Goal: Task Accomplishment & Management: Contribute content

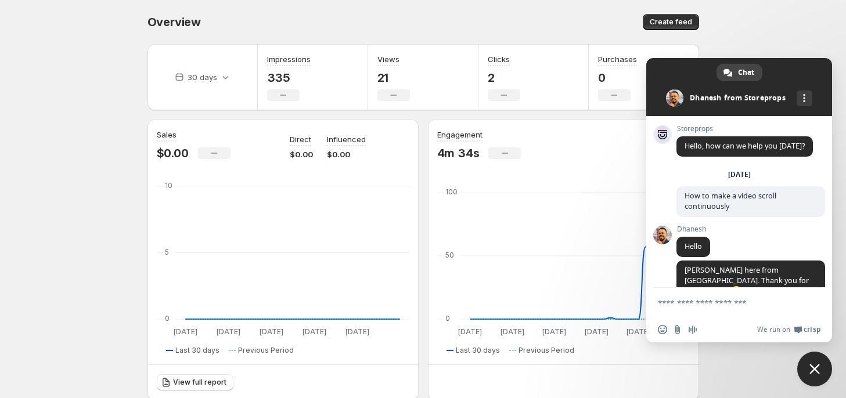
scroll to position [783, 0]
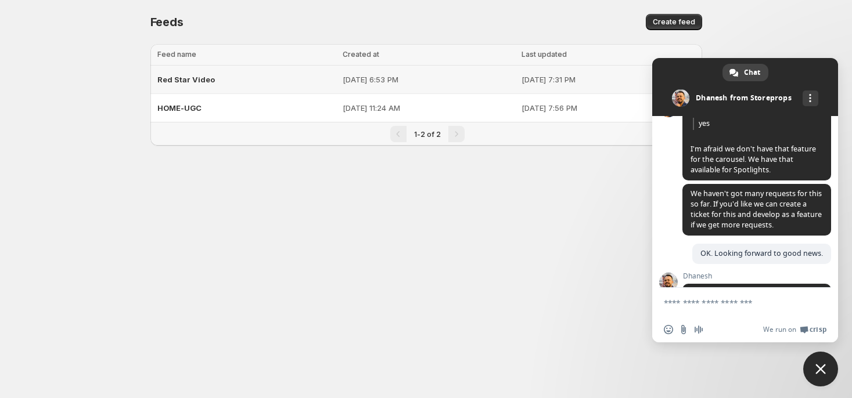
click at [202, 83] on span "Red Star Video" at bounding box center [185, 79] width 57 height 9
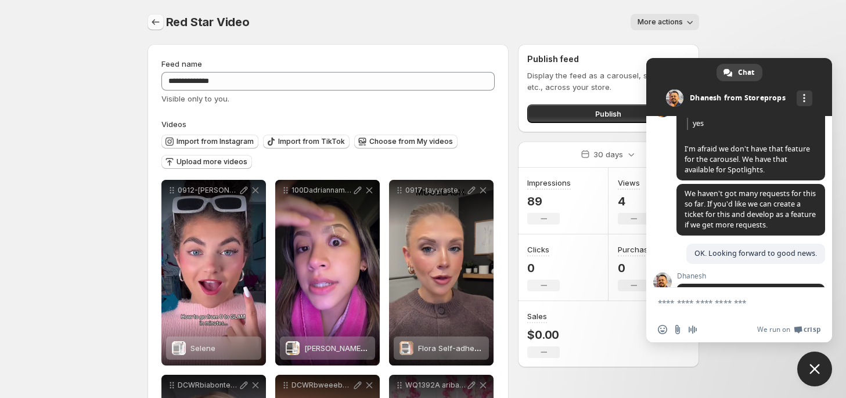
click at [153, 20] on icon "Settings" at bounding box center [156, 22] width 12 height 12
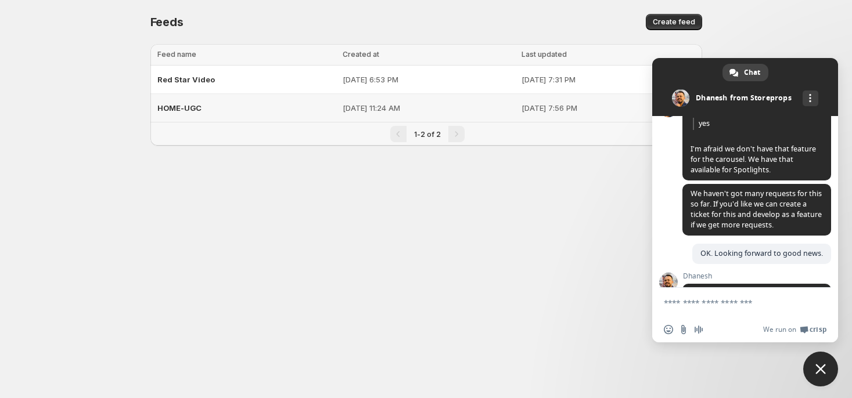
click at [184, 109] on span "HOME-UGC" at bounding box center [179, 107] width 44 height 9
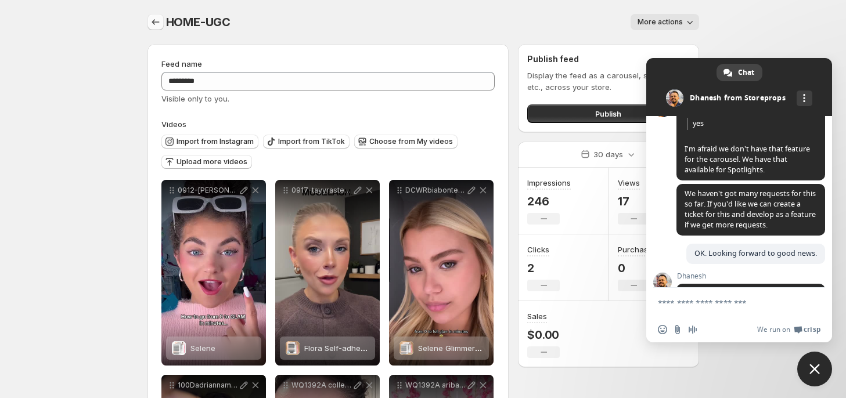
click at [157, 20] on icon "Settings" at bounding box center [156, 22] width 12 height 12
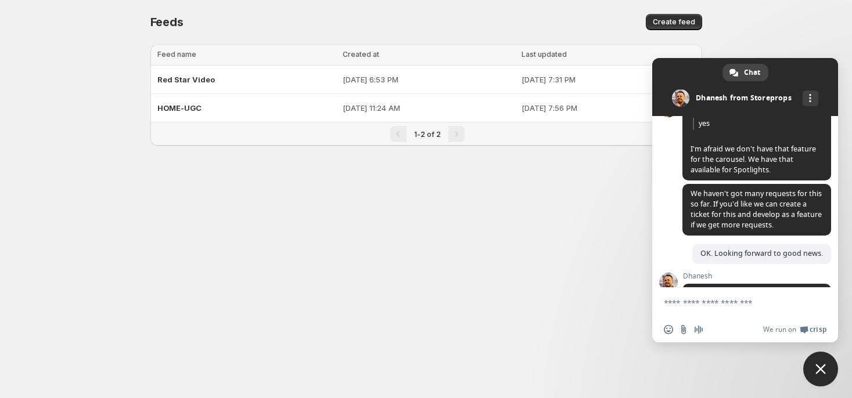
click at [279, 207] on body "Home Feeds Videos Subscription Settings Feeds. This page is ready Feeds Create …" at bounding box center [426, 199] width 852 height 398
click at [199, 78] on span "Red Star Video" at bounding box center [185, 79] width 57 height 9
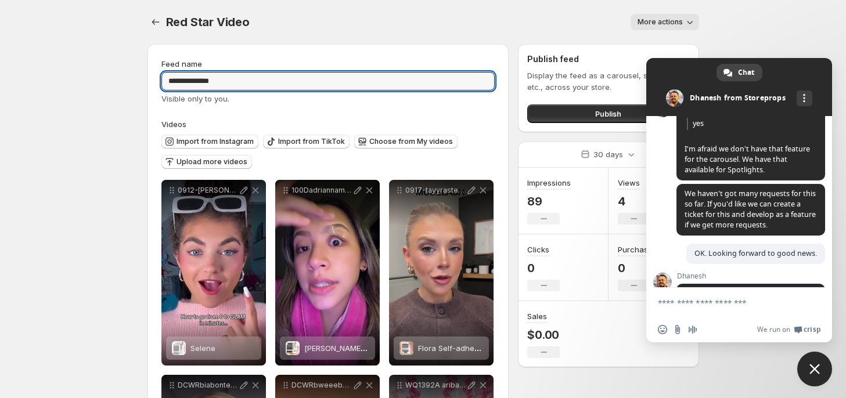
drag, startPoint x: 228, startPoint y: 84, endPoint x: 89, endPoint y: 55, distance: 141.9
click at [89, 55] on body "**********" at bounding box center [423, 199] width 846 height 398
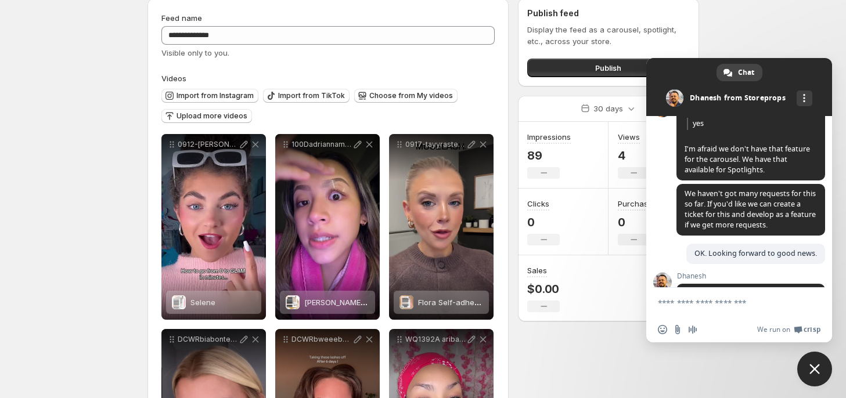
scroll to position [58, 0]
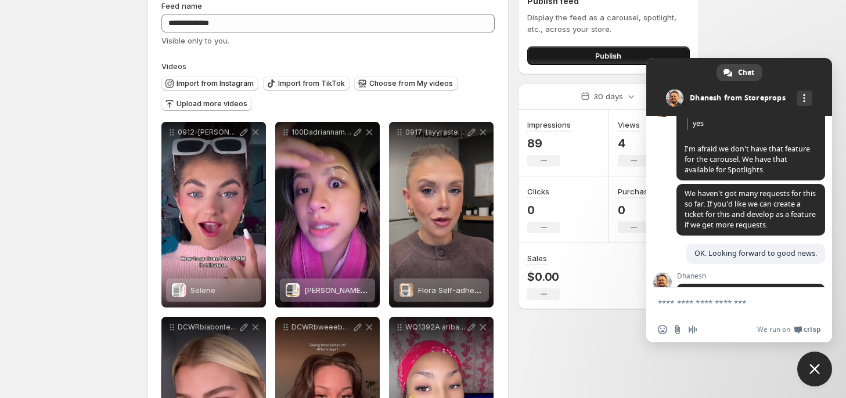
click at [569, 51] on button "Publish" at bounding box center [608, 55] width 162 height 19
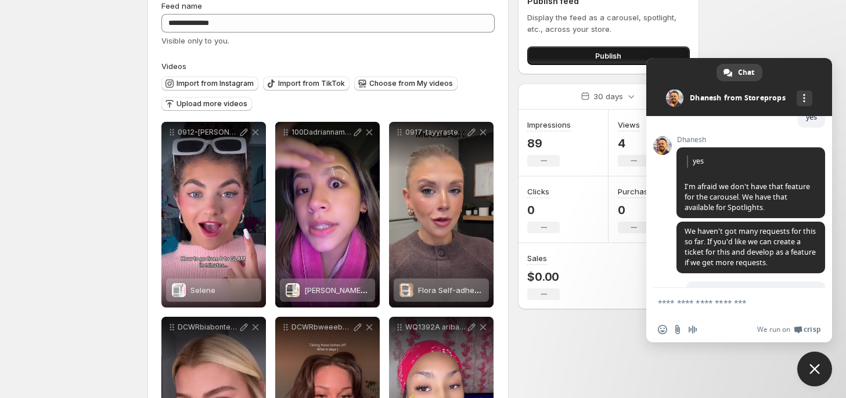
scroll to position [803, 0]
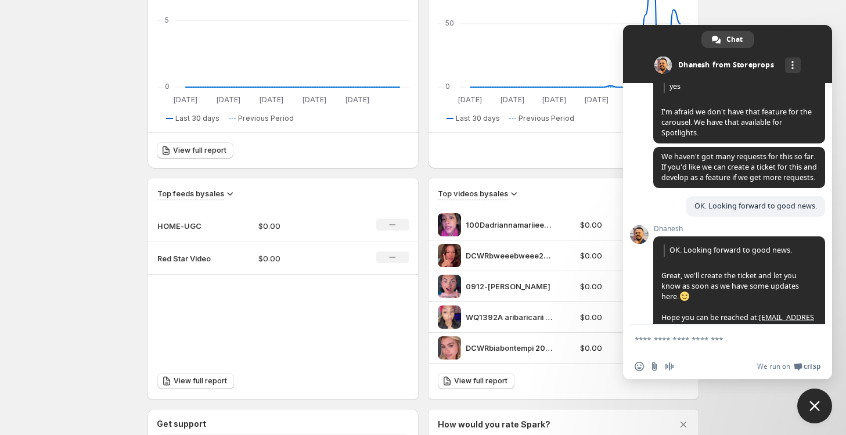
scroll to position [803, 0]
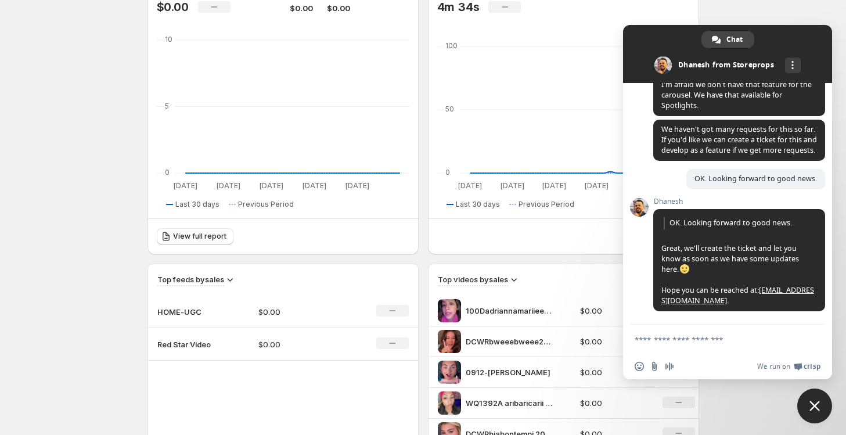
scroll to position [0, 0]
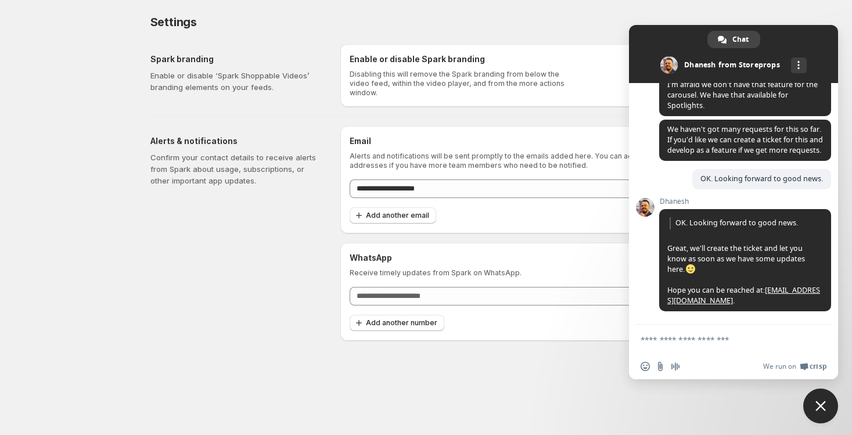
click at [42, 141] on body "**********" at bounding box center [426, 217] width 852 height 435
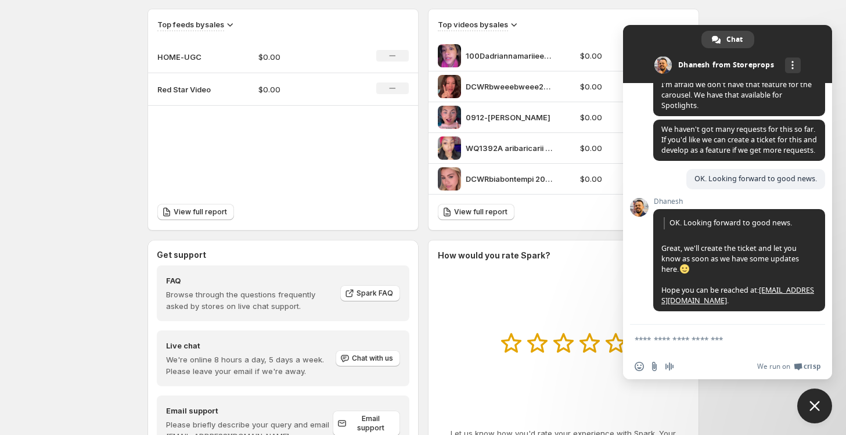
scroll to position [396, 0]
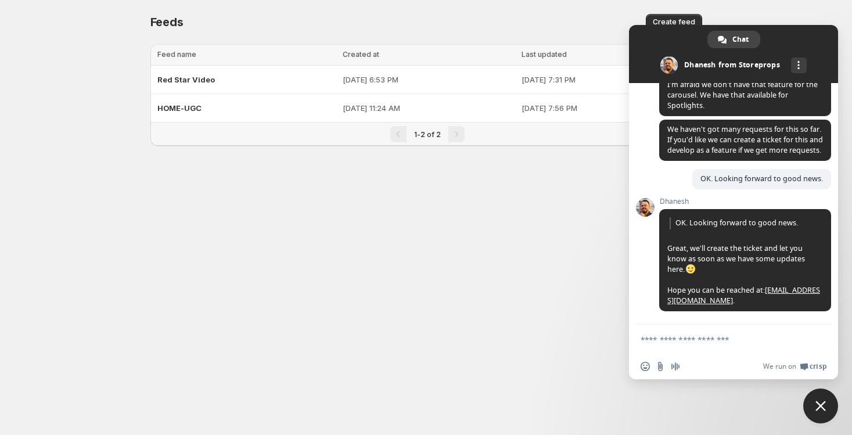
click at [821, 409] on span "Close chat" at bounding box center [820, 406] width 10 height 10
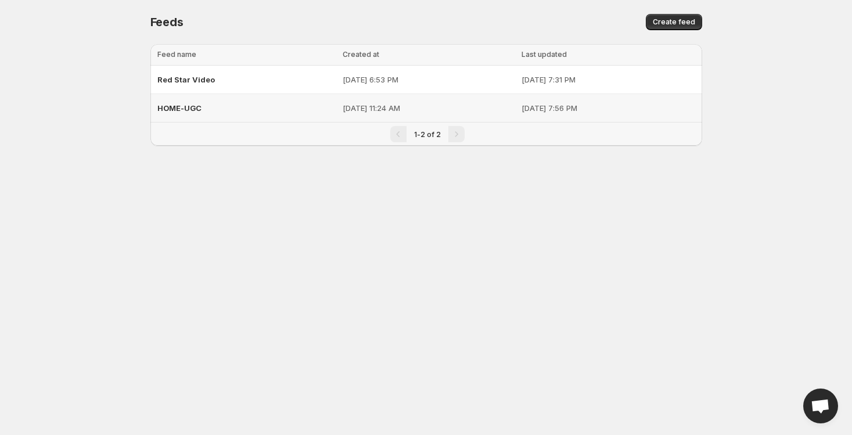
click at [160, 107] on span "HOME-UGC" at bounding box center [179, 107] width 44 height 9
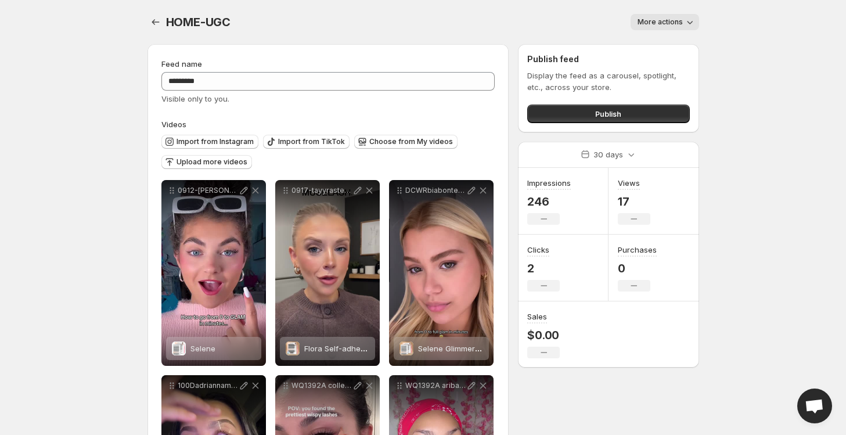
click at [668, 19] on span "More actions" at bounding box center [660, 21] width 45 height 9
click at [539, 1] on div "HOME-UGC . This page is ready HOME-UGC More actions More actions More actions" at bounding box center [424, 22] width 552 height 44
click at [154, 24] on icon "Settings" at bounding box center [156, 22] width 8 height 6
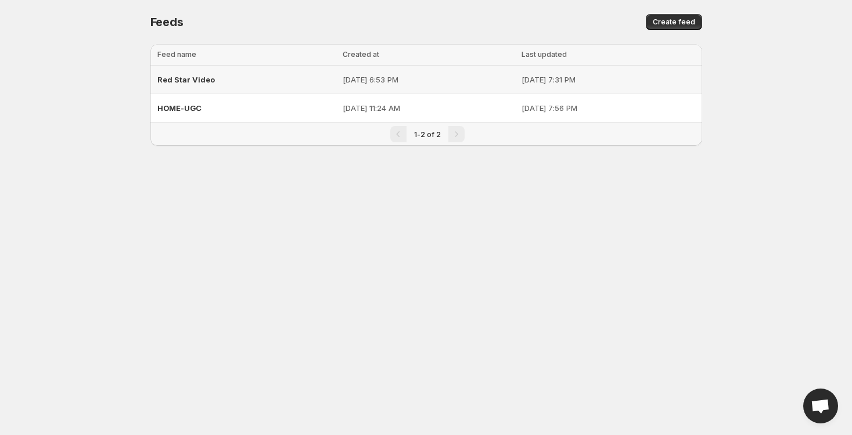
click at [185, 76] on span "Red Star Video" at bounding box center [185, 79] width 57 height 9
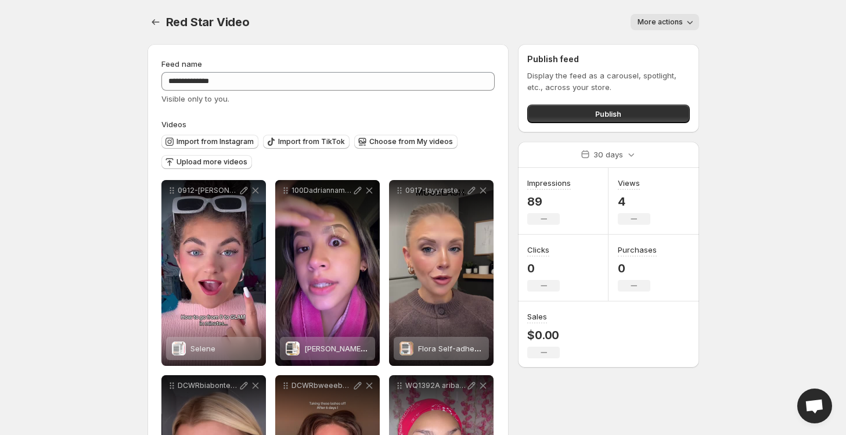
click at [671, 19] on span "More actions" at bounding box center [660, 21] width 45 height 9
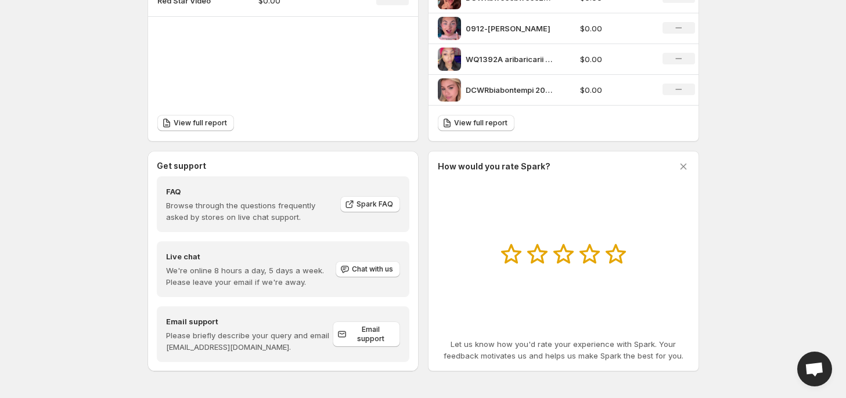
scroll to position [803, 0]
click at [808, 361] on span "Open chat" at bounding box center [814, 369] width 35 height 35
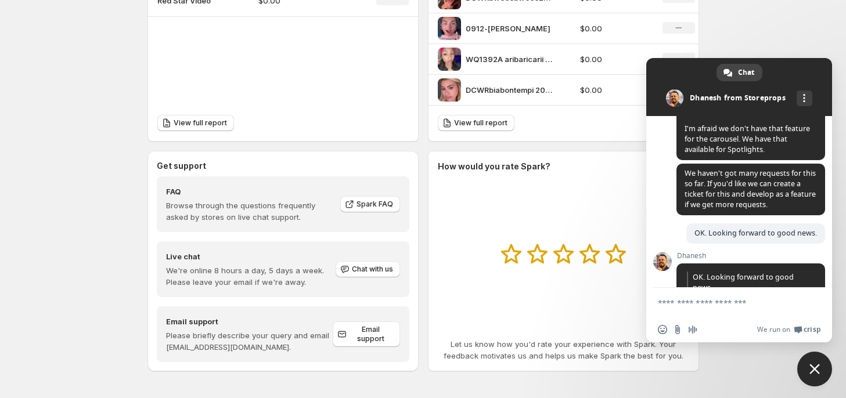
scroll to position [927, 0]
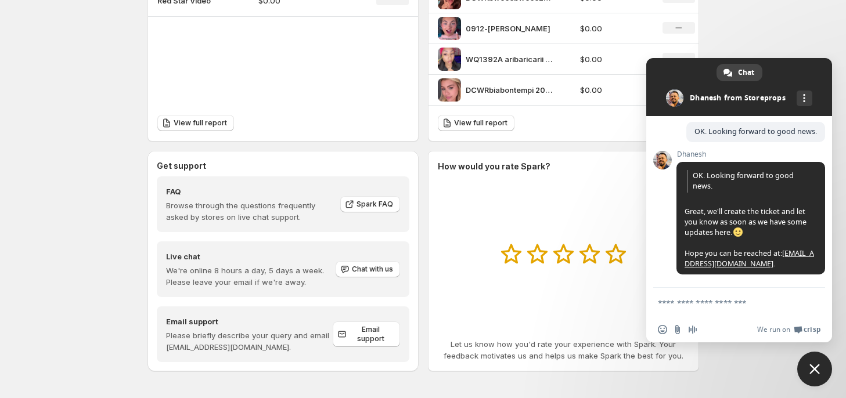
click at [700, 304] on textarea "Compose your message..." at bounding box center [726, 303] width 137 height 10
click at [711, 308] on form at bounding box center [726, 303] width 137 height 31
click at [711, 305] on textarea "Compose your message..." at bounding box center [726, 303] width 137 height 10
type textarea "**"
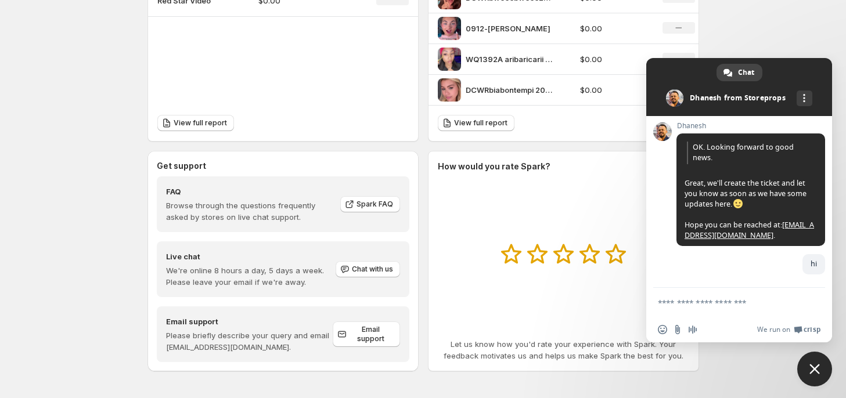
scroll to position [956, 0]
click at [701, 310] on form at bounding box center [726, 303] width 137 height 31
click at [700, 301] on textarea "Compose your message..." at bounding box center [726, 303] width 137 height 10
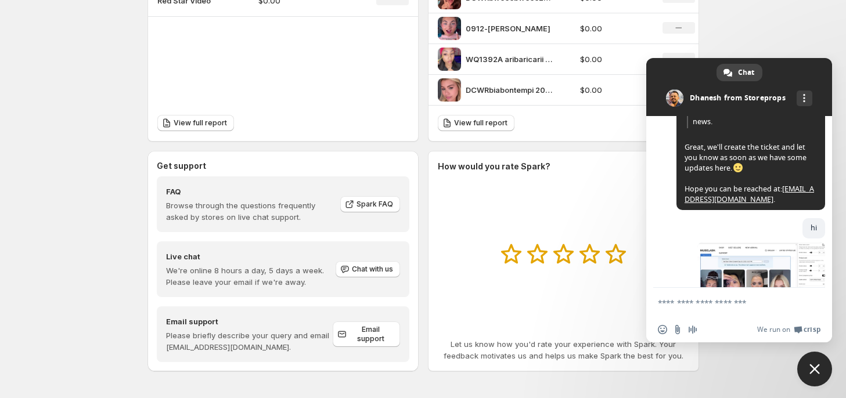
scroll to position [1029, 0]
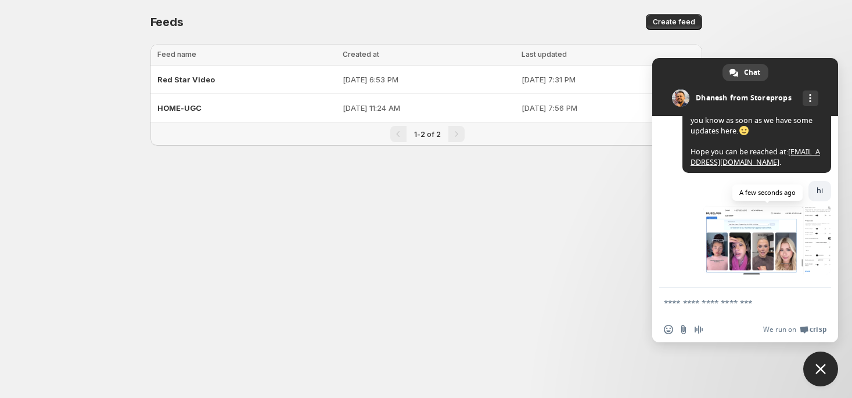
click at [735, 242] on span at bounding box center [767, 240] width 128 height 70
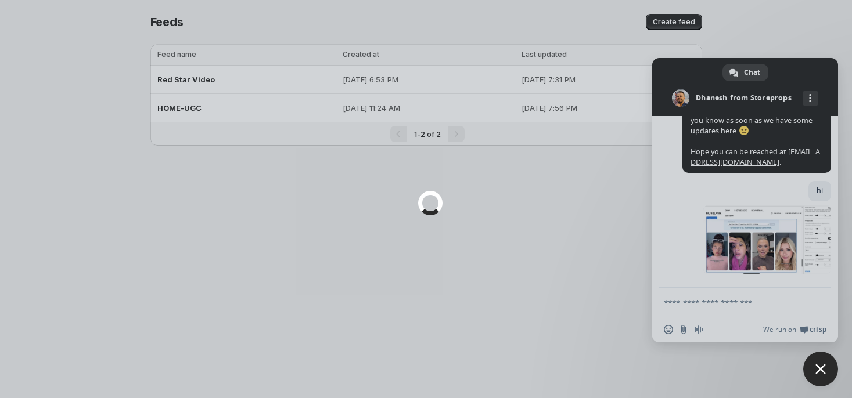
click at [498, 235] on div at bounding box center [426, 199] width 852 height 398
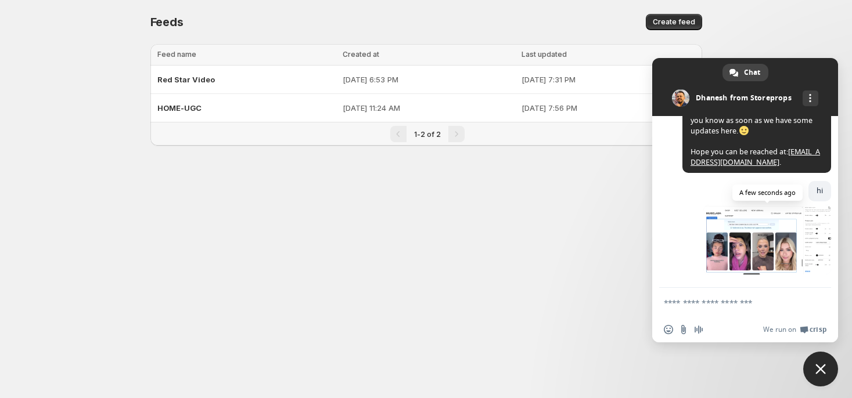
click at [727, 242] on span at bounding box center [767, 240] width 128 height 70
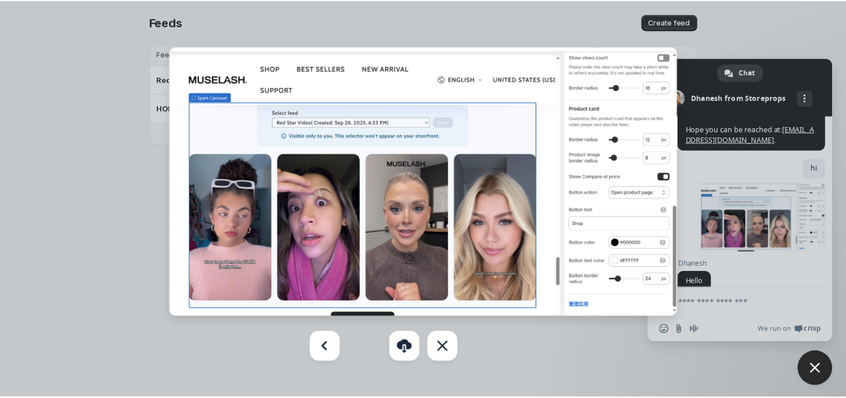
scroll to position [1070, 0]
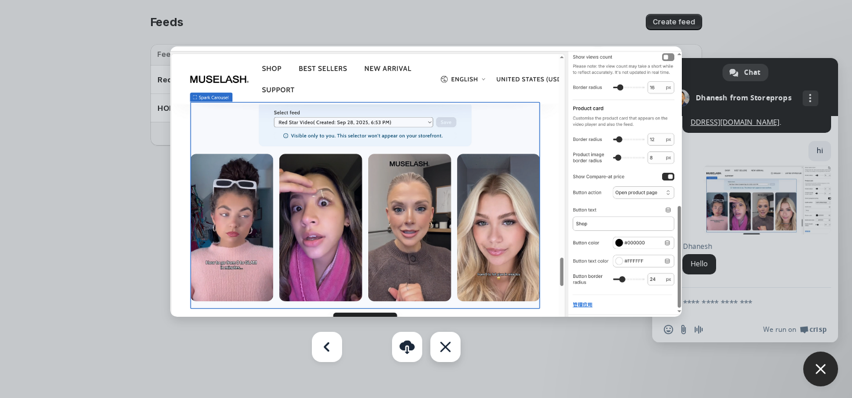
click at [450, 355] on div "Close" at bounding box center [445, 347] width 30 height 30
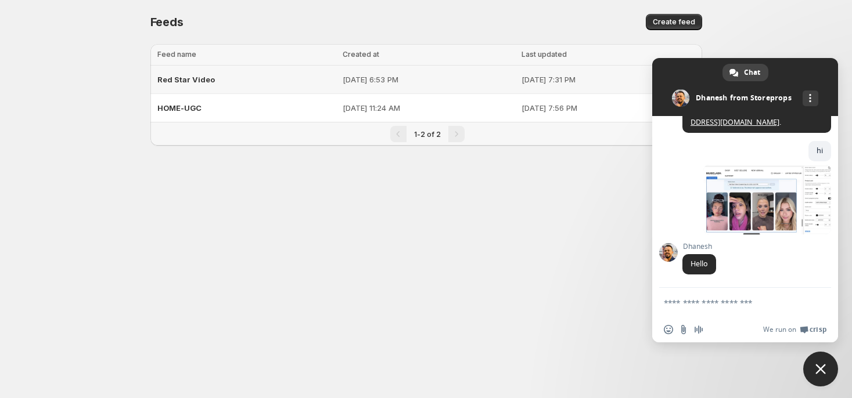
click at [202, 76] on span "Red Star Video" at bounding box center [185, 79] width 57 height 9
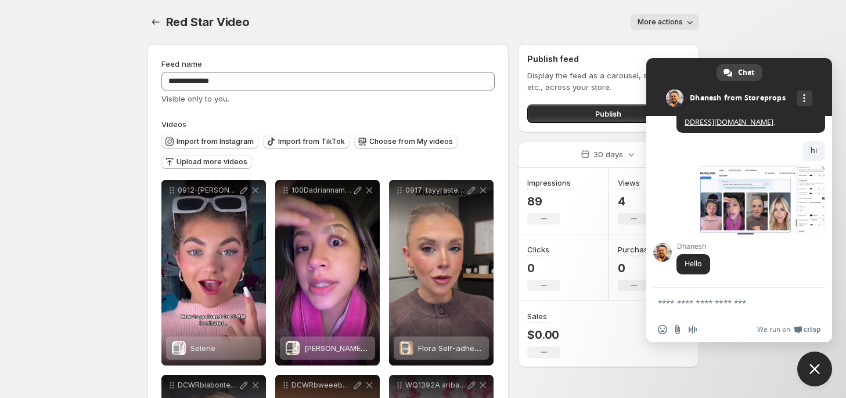
click at [689, 303] on textarea "Compose your message..." at bounding box center [726, 303] width 137 height 10
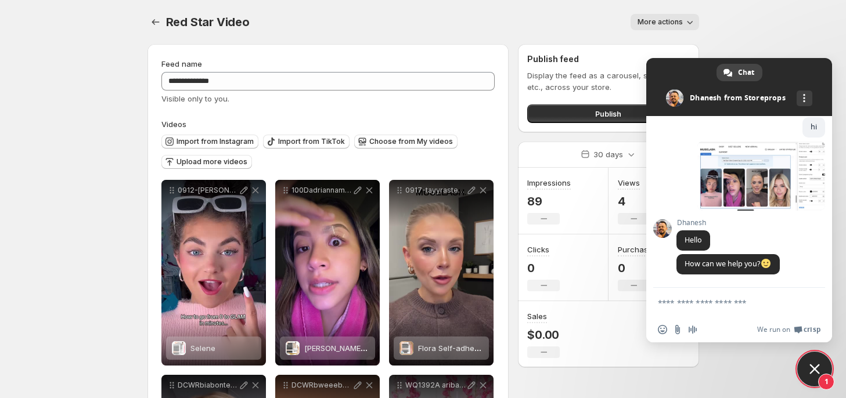
click at [685, 295] on form at bounding box center [726, 303] width 137 height 31
click at [688, 303] on textarea "Compose your message..." at bounding box center [726, 303] width 137 height 10
paste textarea "**********"
type textarea "**********"
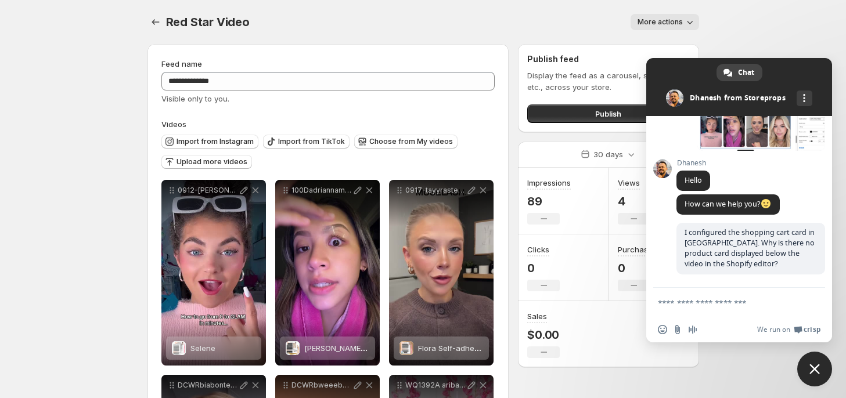
scroll to position [58, 0]
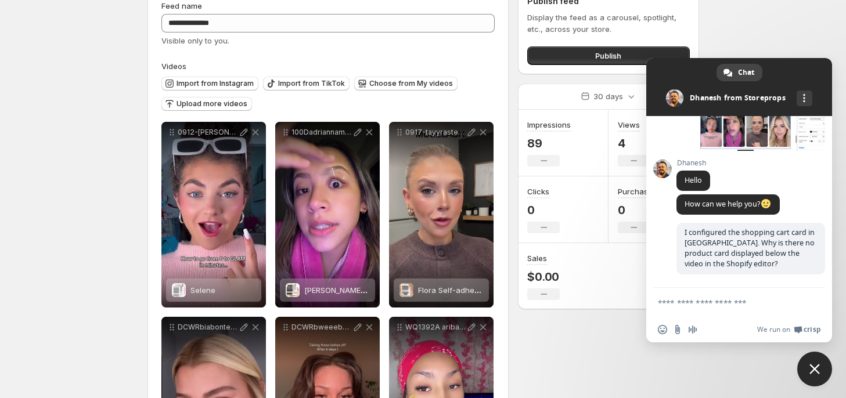
click at [721, 303] on textarea "Compose your message..." at bounding box center [726, 303] width 137 height 10
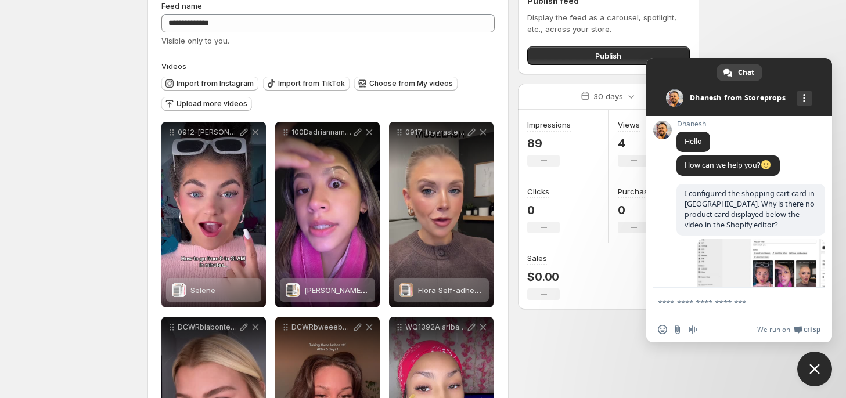
scroll to position [1229, 0]
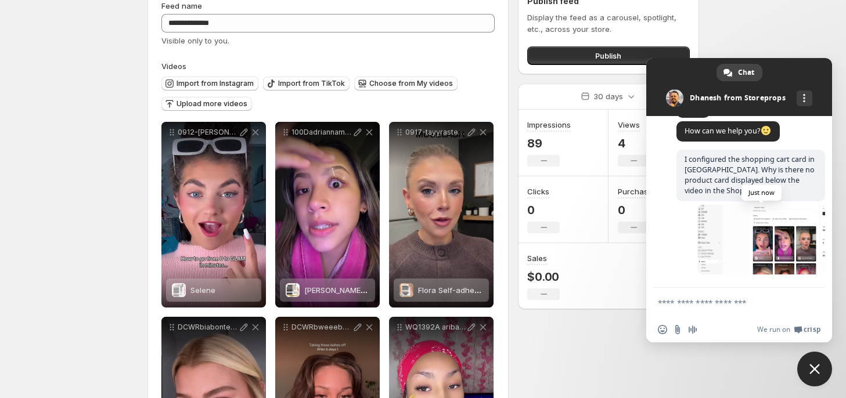
click at [724, 227] on span at bounding box center [762, 240] width 128 height 70
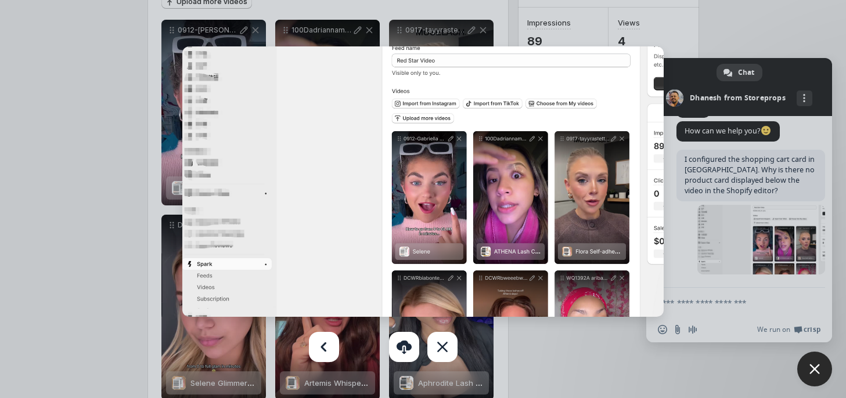
scroll to position [174, 0]
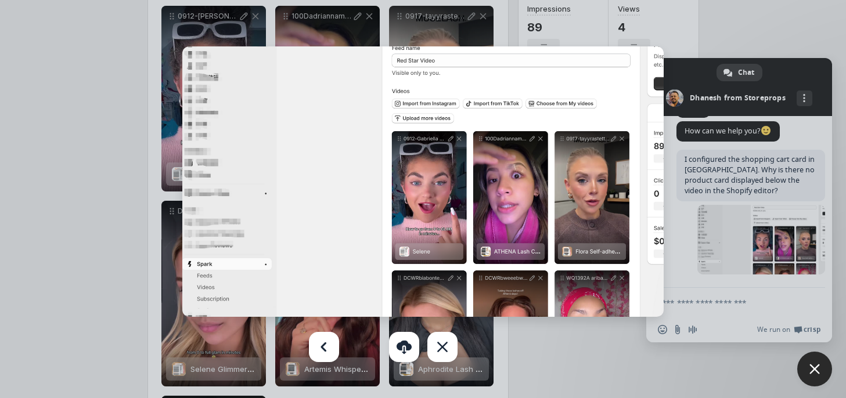
click at [442, 348] on div "Close" at bounding box center [442, 347] width 30 height 30
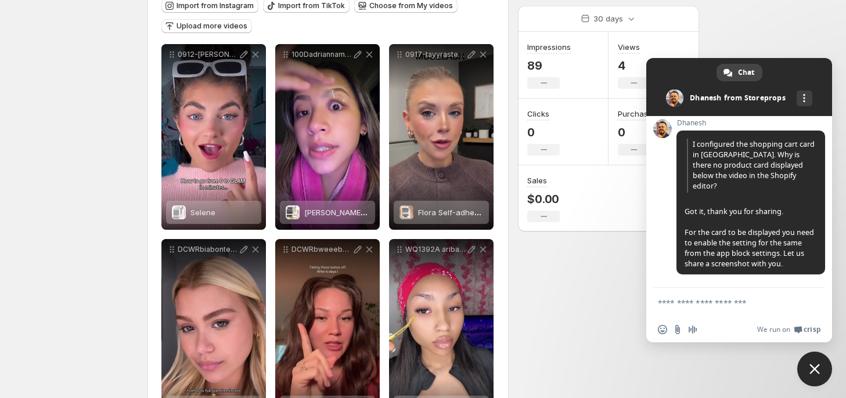
scroll to position [153, 0]
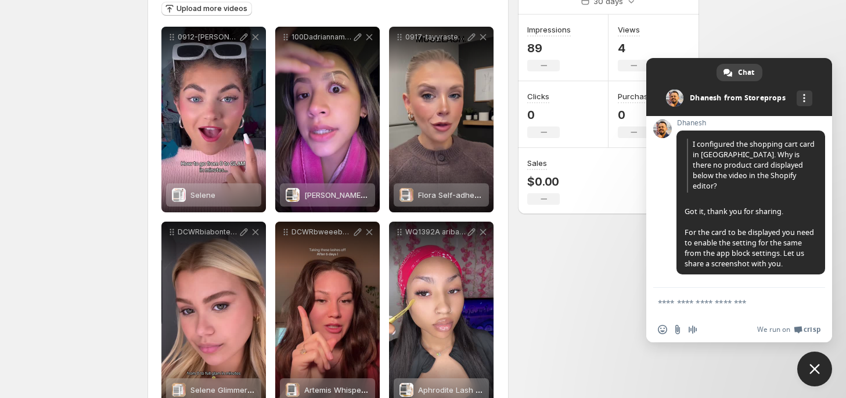
click at [574, 267] on div "**********" at bounding box center [418, 256] width 561 height 749
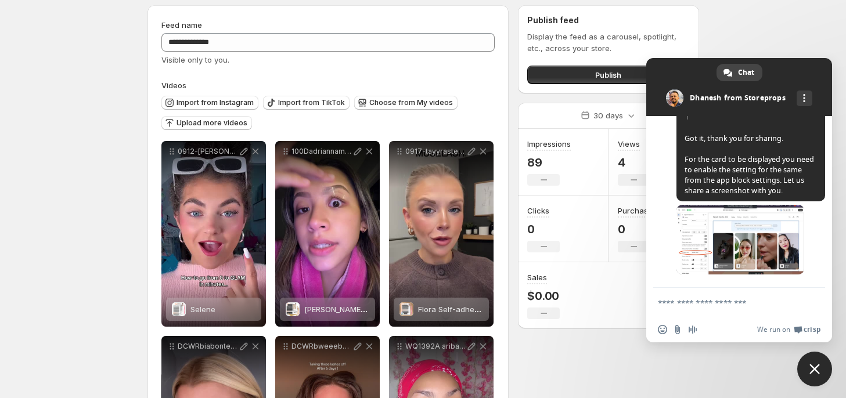
scroll to position [37, 0]
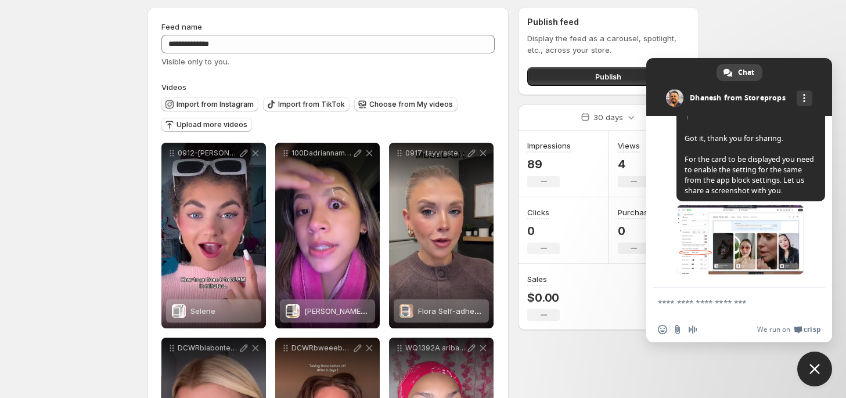
click at [76, 101] on body "**********" at bounding box center [423, 162] width 846 height 398
click at [710, 249] on span at bounding box center [741, 240] width 128 height 70
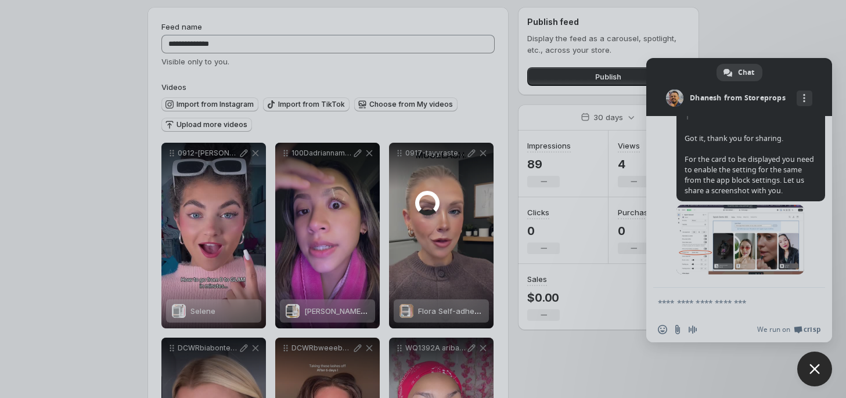
click at [739, 245] on div at bounding box center [423, 199] width 846 height 398
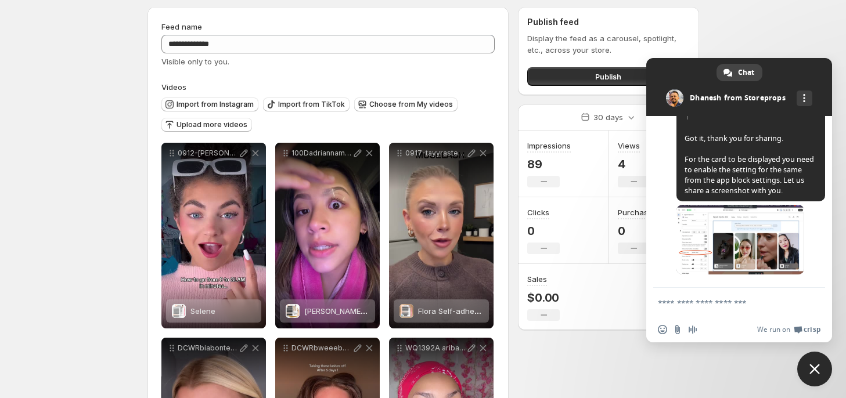
click at [739, 245] on span at bounding box center [741, 240] width 128 height 70
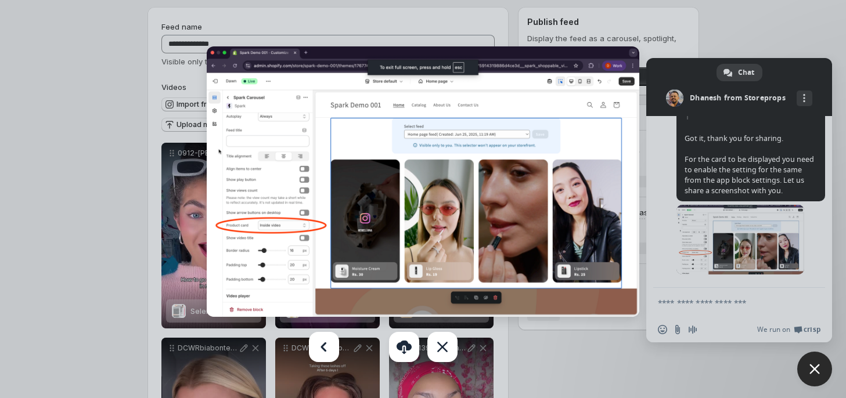
click at [89, 204] on div at bounding box center [423, 199] width 846 height 398
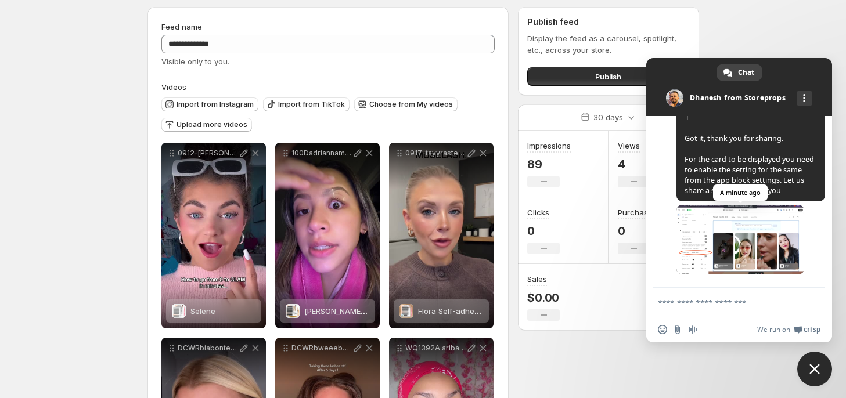
click at [708, 240] on span at bounding box center [741, 240] width 128 height 70
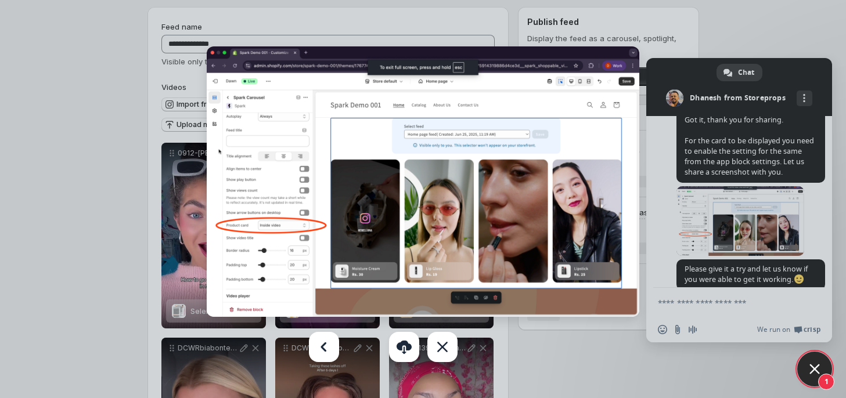
scroll to position [1505, 0]
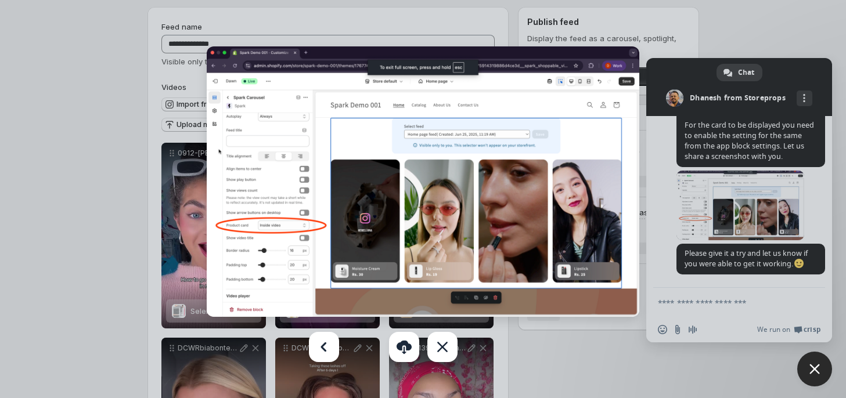
click at [714, 311] on div at bounding box center [423, 199] width 846 height 398
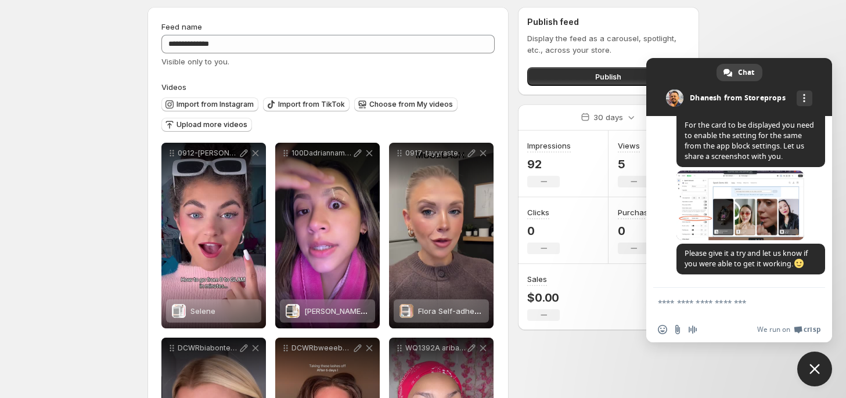
click at [684, 311] on form at bounding box center [726, 303] width 137 height 31
click at [681, 306] on textarea "Compose your message..." at bounding box center [726, 303] width 137 height 10
paste textarea "**********"
type textarea "**********"
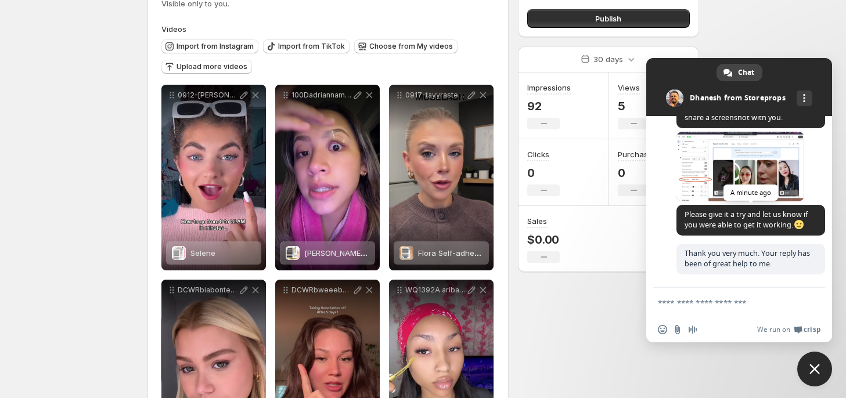
scroll to position [1545, 0]
click at [85, 123] on body "**********" at bounding box center [423, 104] width 846 height 398
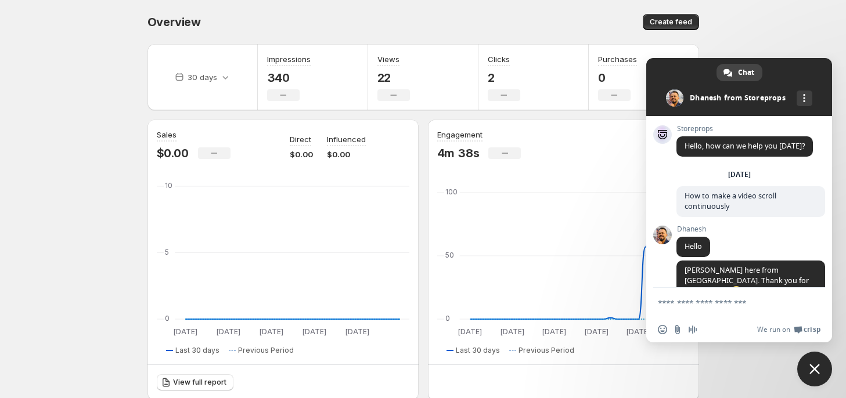
scroll to position [1545, 0]
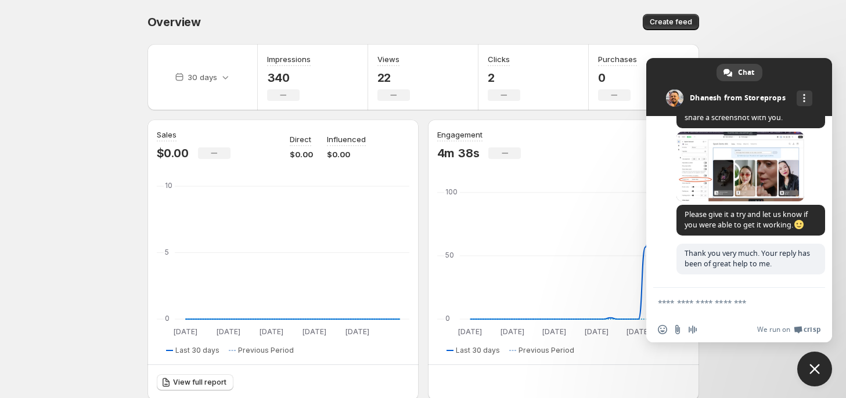
click at [84, 221] on body "Home Feeds Videos Subscription Settings Overview. This page is ready Overview C…" at bounding box center [423, 199] width 846 height 398
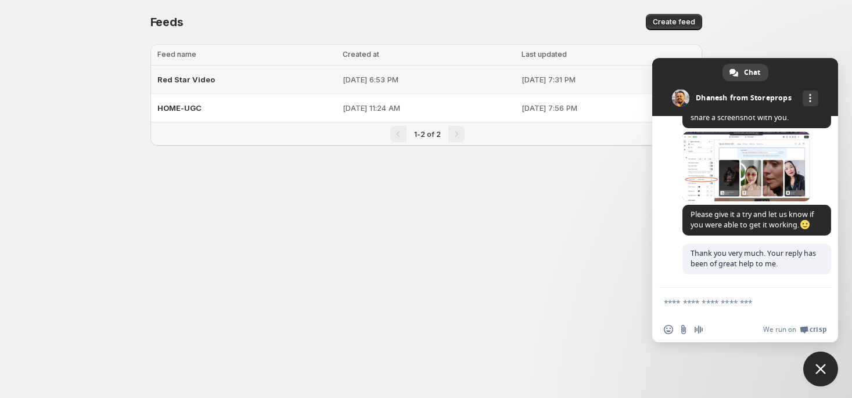
click at [186, 75] on span "Red Star Video" at bounding box center [185, 79] width 57 height 9
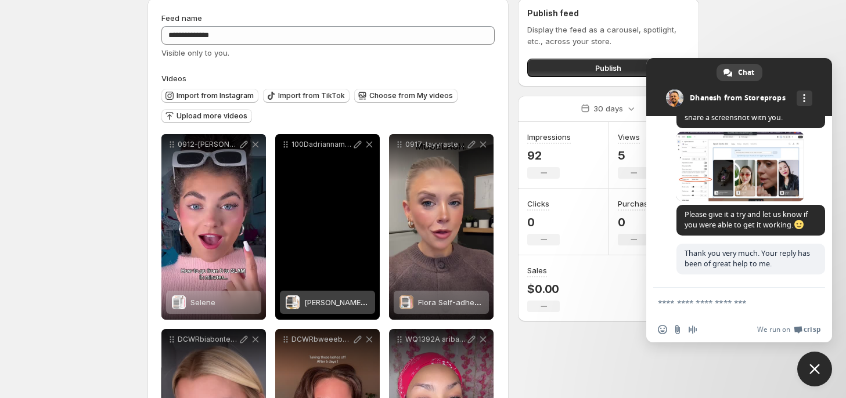
scroll to position [58, 0]
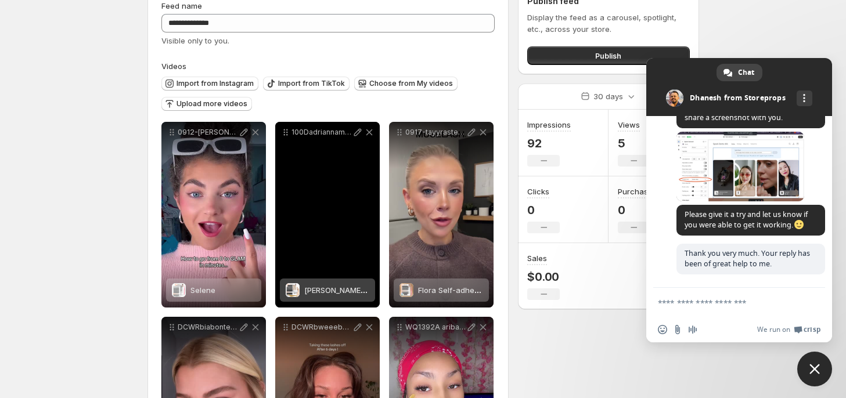
click at [308, 289] on span "[PERSON_NAME] Clusters Kit" at bounding box center [355, 290] width 102 height 9
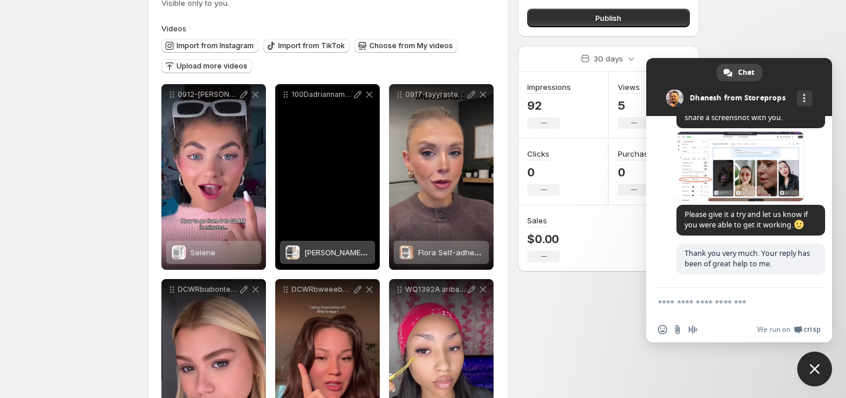
scroll to position [116, 0]
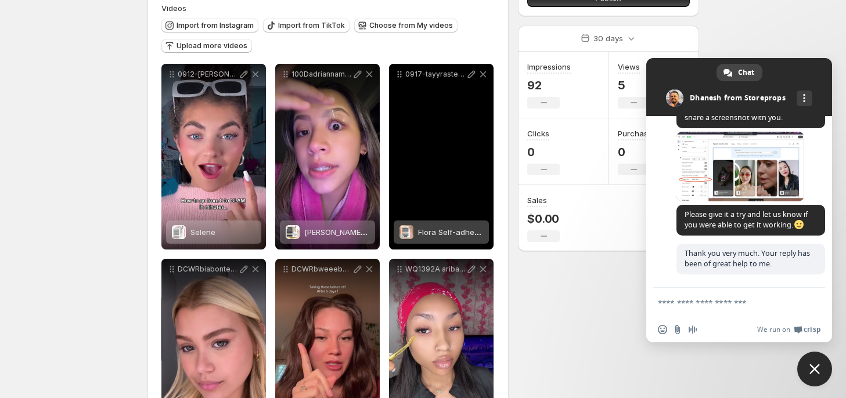
click at [447, 229] on span "Flora Self-adhensive Lash Kit" at bounding box center [471, 232] width 106 height 9
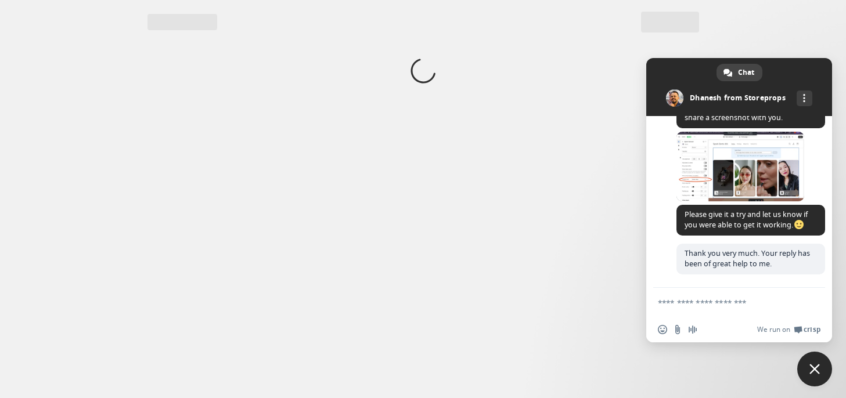
scroll to position [0, 0]
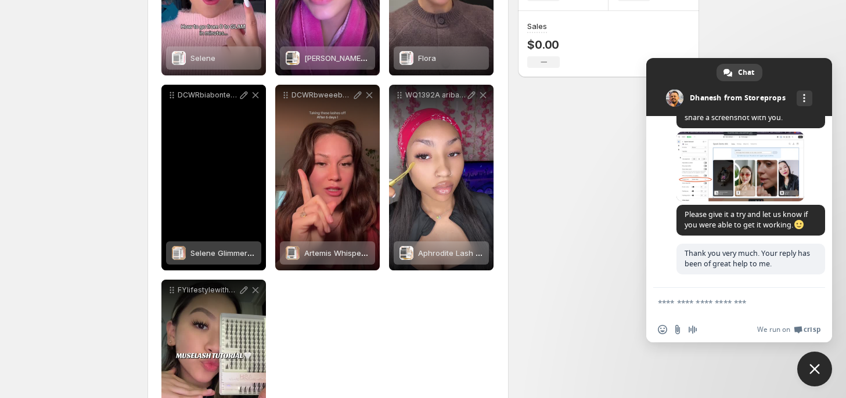
scroll to position [348, 0]
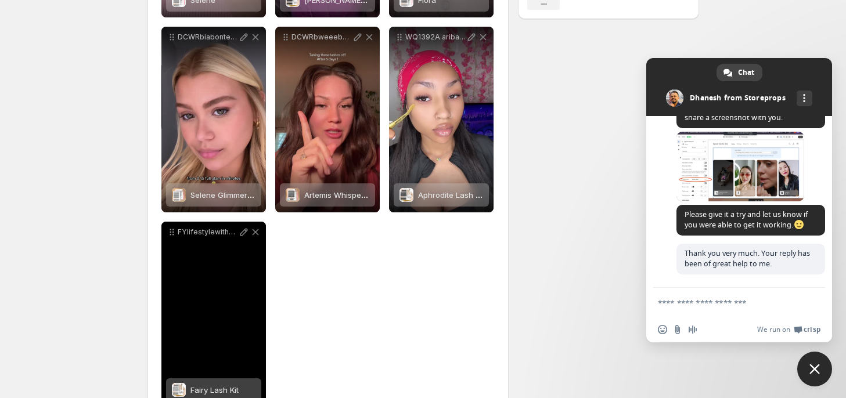
click at [208, 257] on div "**********" at bounding box center [328, 120] width 334 height 576
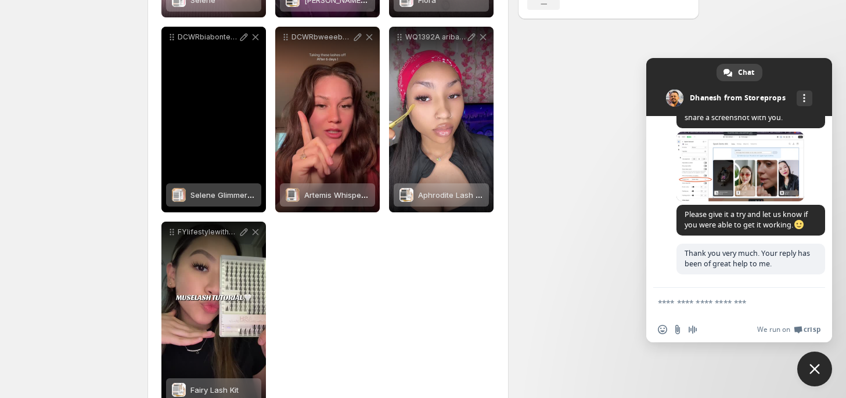
click at [196, 193] on span "Selene Glimmer Dual-Layer Lash Kit (Self-Adhesive Upper & Lower Lash Set)" at bounding box center [329, 194] width 279 height 9
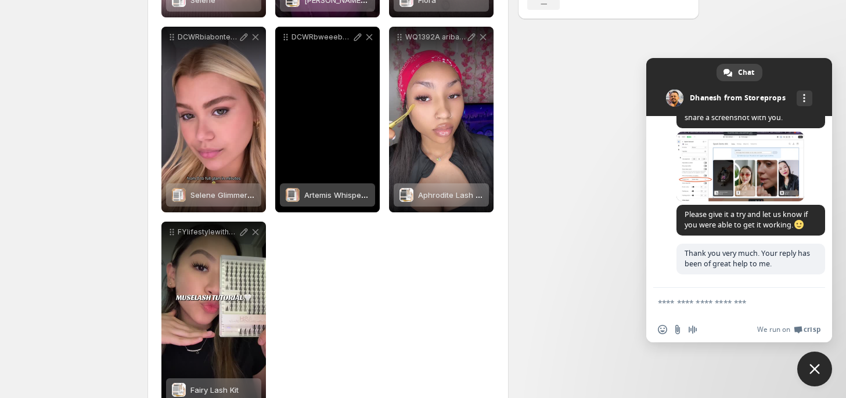
click at [323, 199] on span "Artemis Whisper Self-adhensive Lash Kit" at bounding box center [378, 194] width 148 height 9
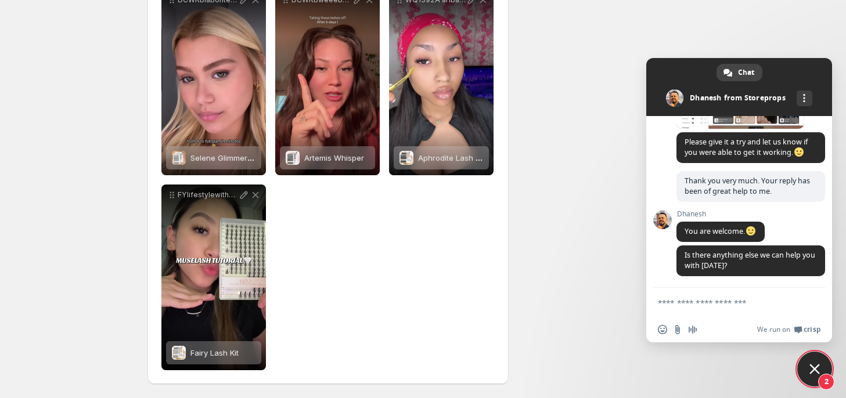
scroll to position [1622, 0]
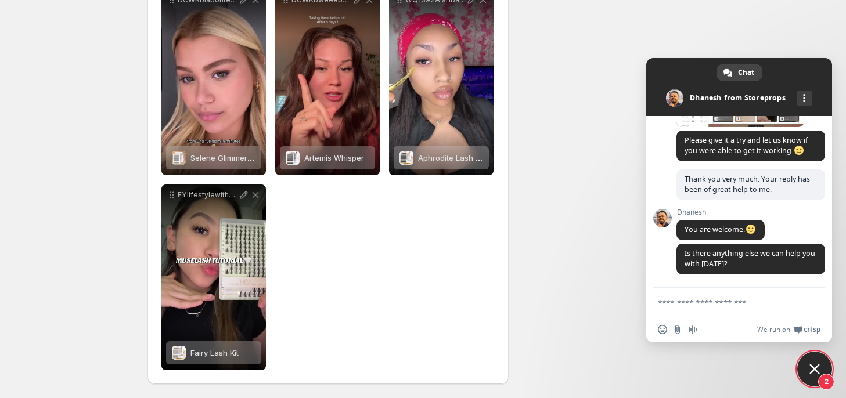
click at [682, 301] on textarea "Compose your message..." at bounding box center [726, 303] width 137 height 11
paste textarea "**********"
type textarea "**********"
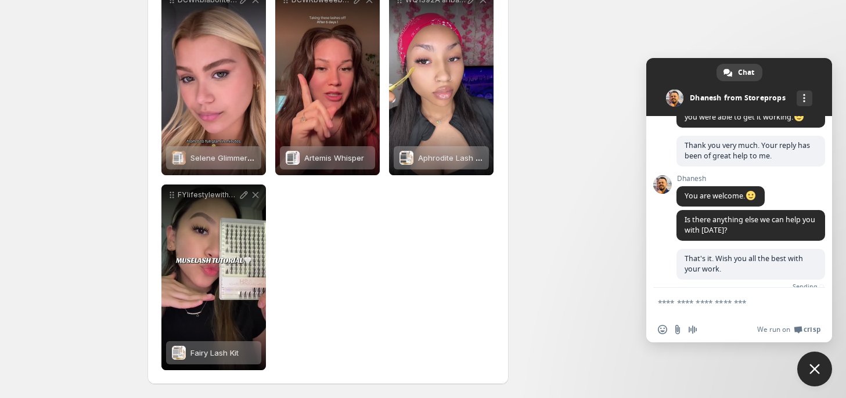
scroll to position [1675, 0]
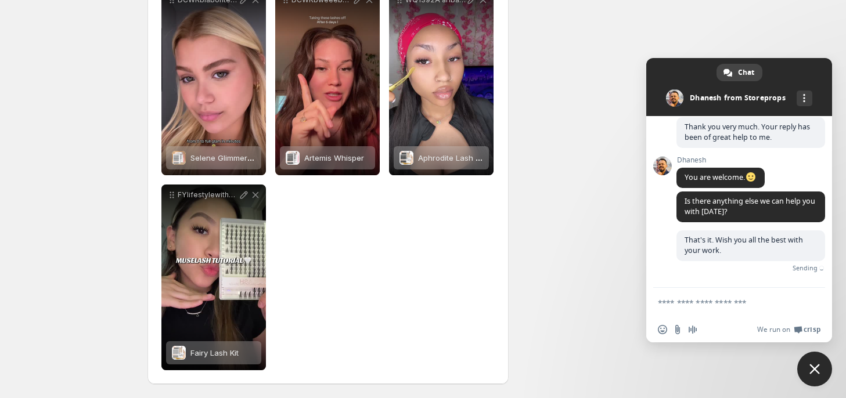
click at [610, 21] on div "**********" at bounding box center [418, 23] width 561 height 749
click at [816, 371] on span "Close chat" at bounding box center [815, 369] width 10 height 10
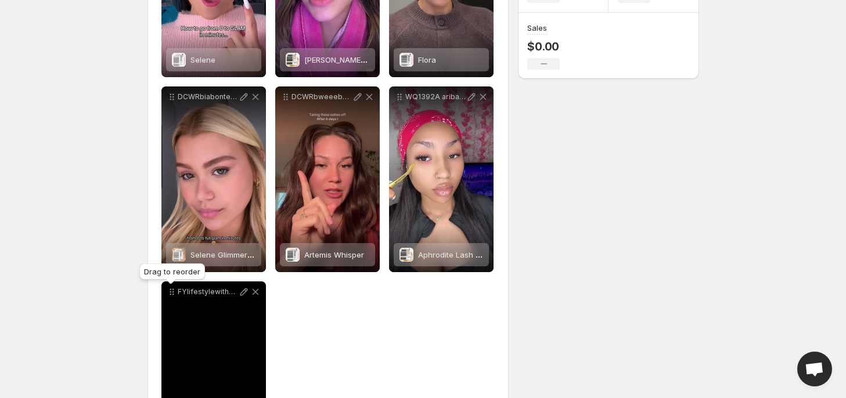
scroll to position [348, 0]
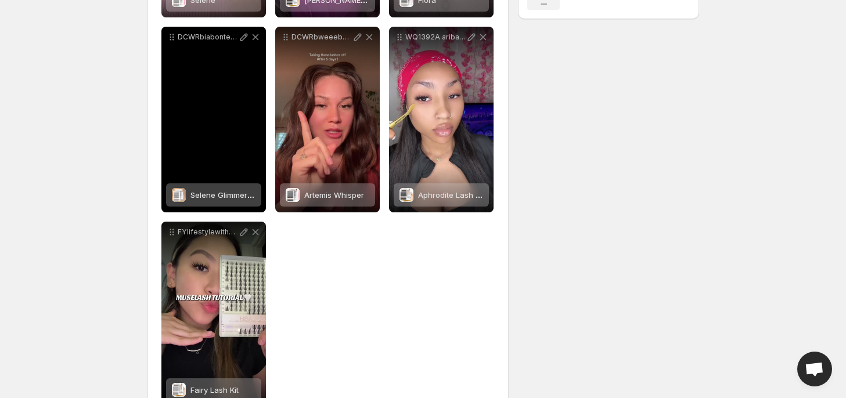
click at [206, 196] on span "Selene Glimmer Dual-Layer Lash Kit (Self-Adhesive Upper & Lower Lash Set)" at bounding box center [329, 194] width 279 height 9
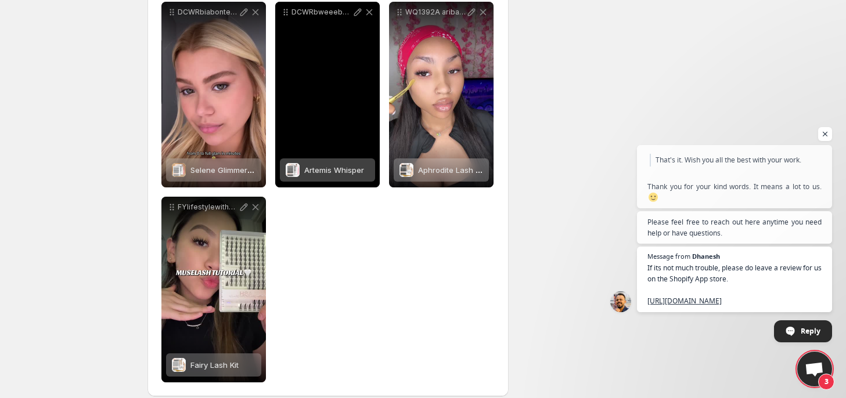
scroll to position [386, 0]
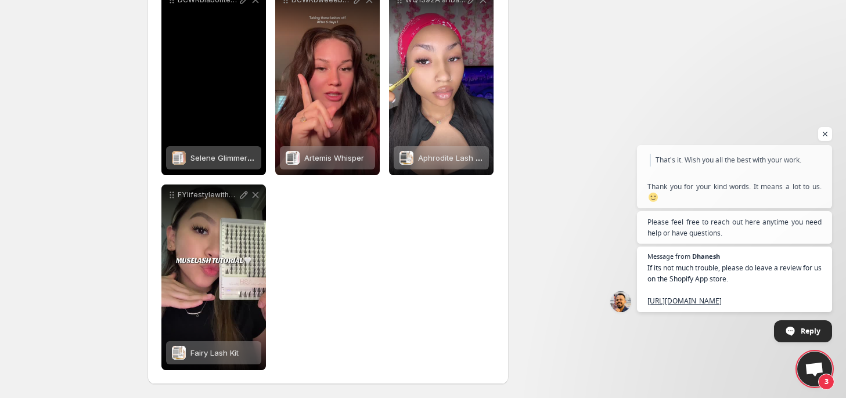
click at [220, 161] on span "Selene Glimmer Dual-Layer Lash Kit (Self-Adhesive Upper & Lower Lash Set)" at bounding box center [329, 157] width 279 height 9
click at [194, 162] on span "Selene Glimmer Dual-Layer Lash Kit (Self-Adhesive Upper & Lower Lash Set)" at bounding box center [329, 157] width 279 height 9
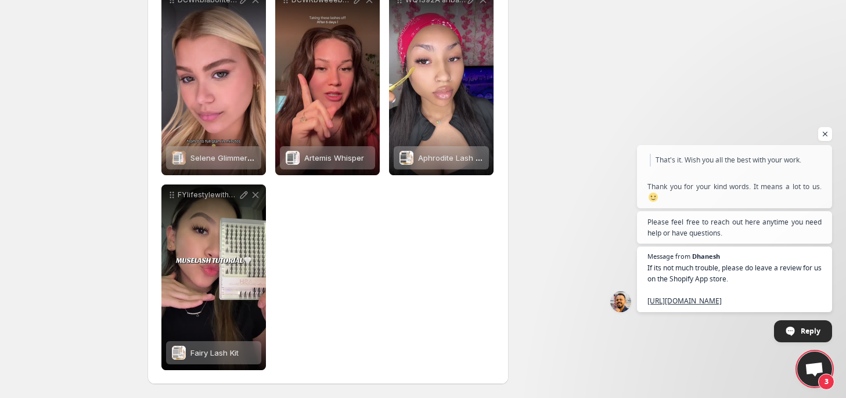
click at [712, 116] on div "**********" at bounding box center [424, 6] width 580 height 784
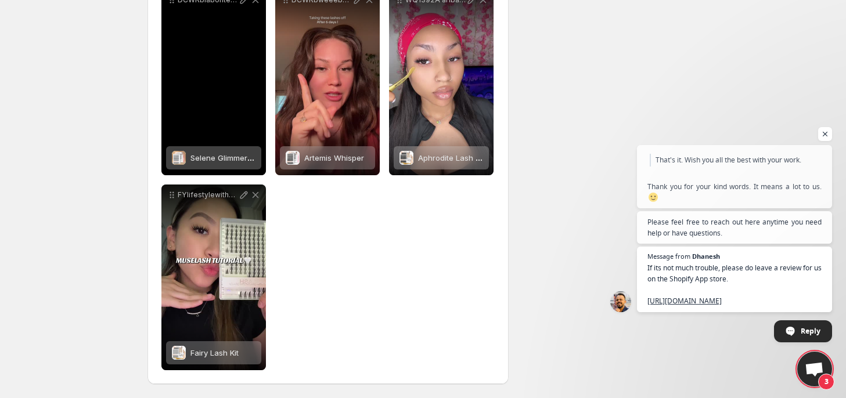
click at [196, 162] on span "Selene Glimmer Dual-Layer Lash Kit (Self-Adhesive Upper & Lower Lash Set)" at bounding box center [329, 157] width 279 height 9
click at [211, 162] on span "Selene Glimmer Dual-Layer Lash Kit (Self-Adhesive Upper & Lower Lash Set)" at bounding box center [329, 157] width 279 height 9
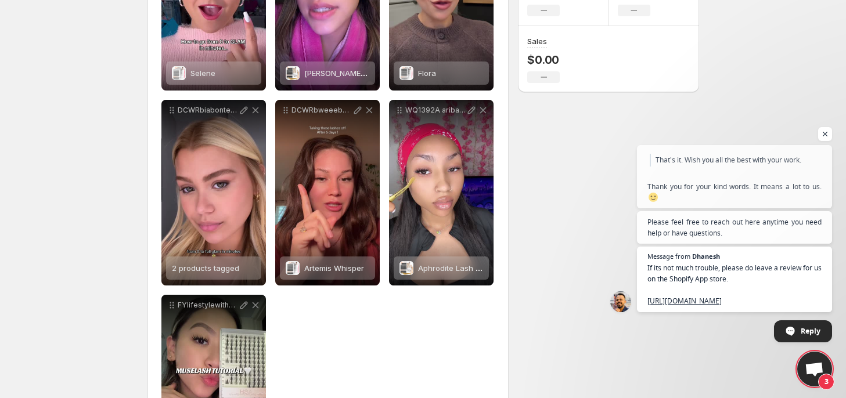
scroll to position [269, 0]
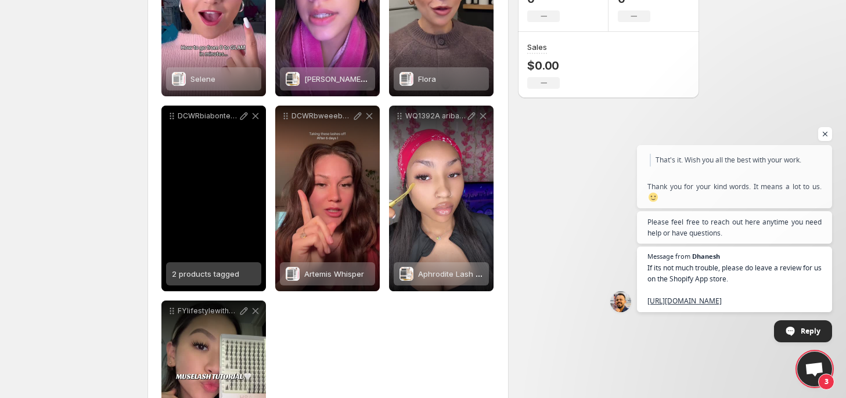
click at [195, 276] on span "2 products tagged" at bounding box center [205, 273] width 67 height 9
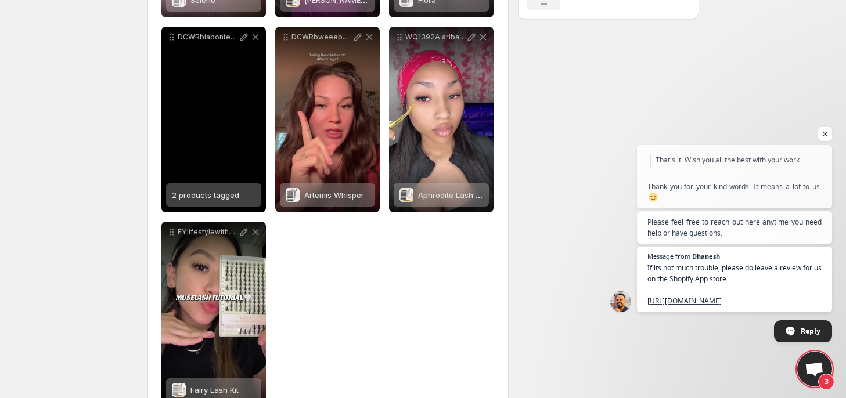
scroll to position [1879, 0]
click at [242, 38] on icon at bounding box center [244, 37] width 12 height 12
click at [227, 195] on span "2 products tagged" at bounding box center [205, 194] width 67 height 9
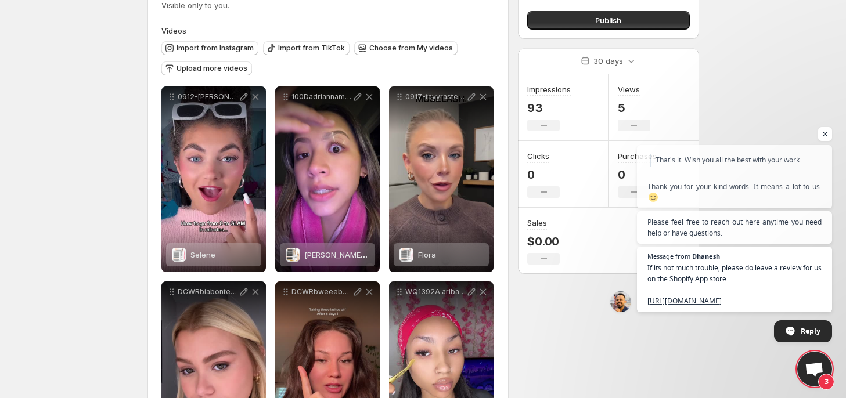
scroll to position [0, 0]
